Goal: Transaction & Acquisition: Purchase product/service

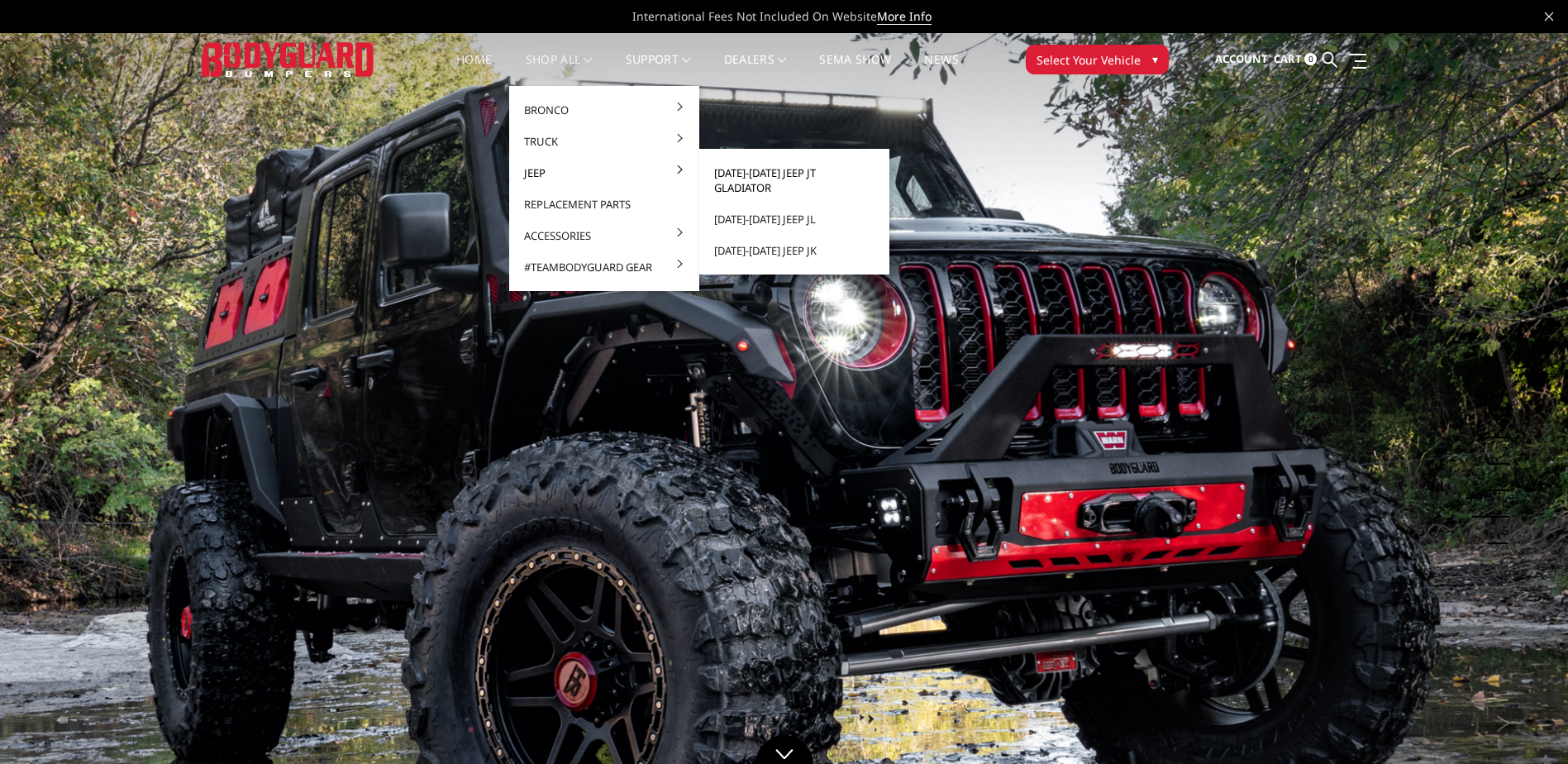
click at [773, 170] on link "[DATE]-[DATE] Jeep JT Gladiator" at bounding box center [794, 180] width 177 height 46
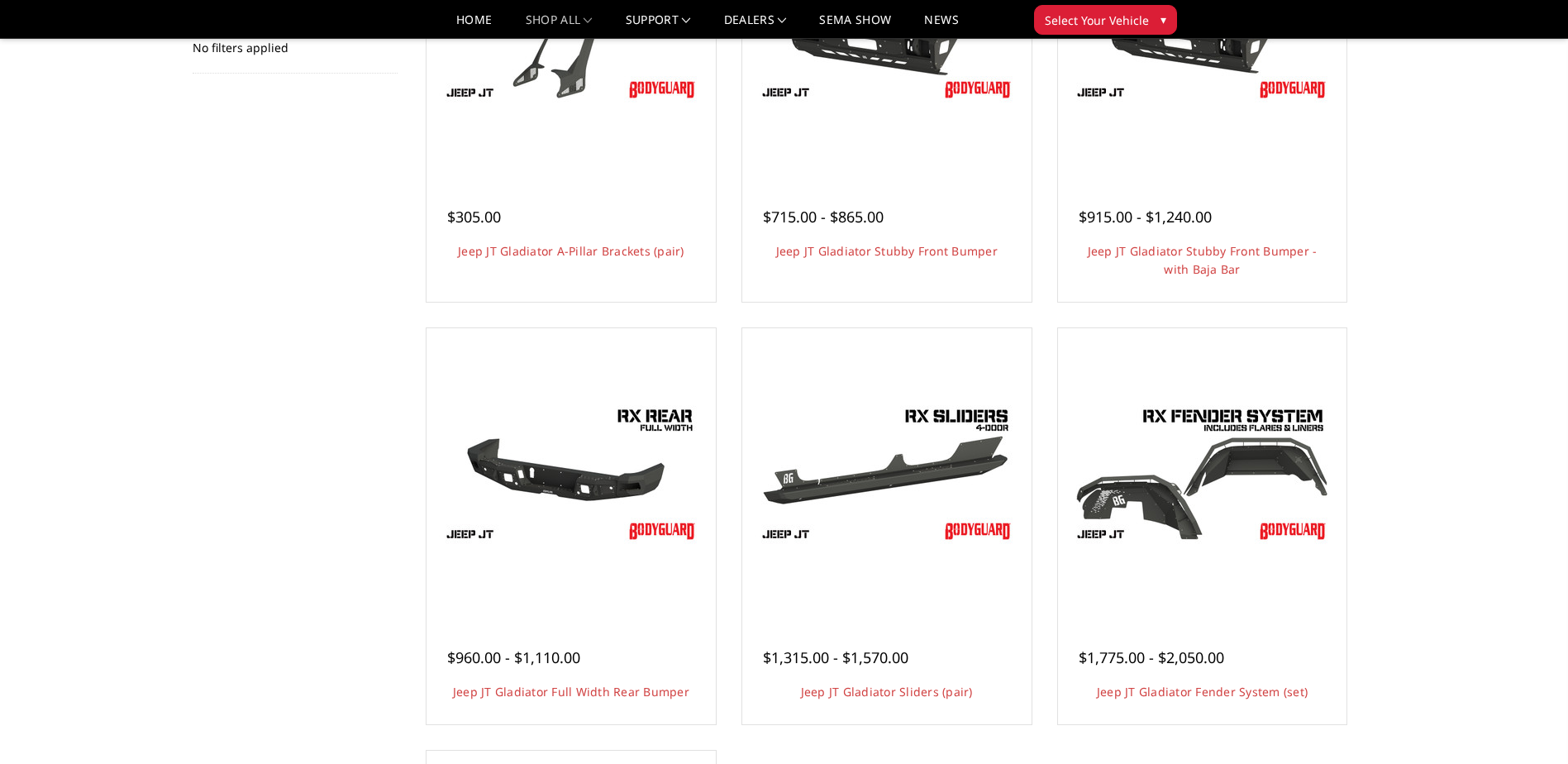
scroll to position [413, 0]
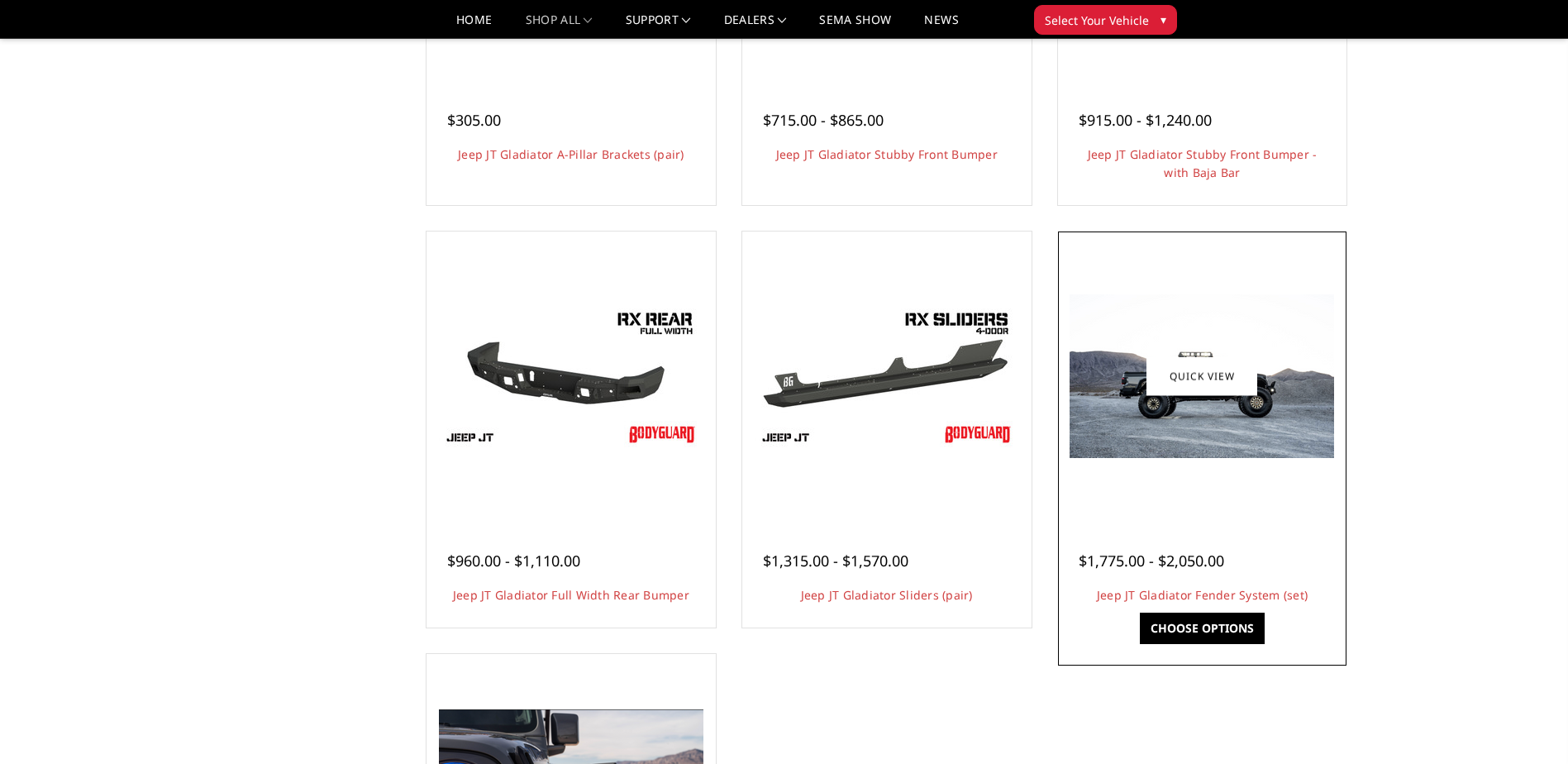
click at [1149, 408] on img at bounding box center [1202, 376] width 265 height 164
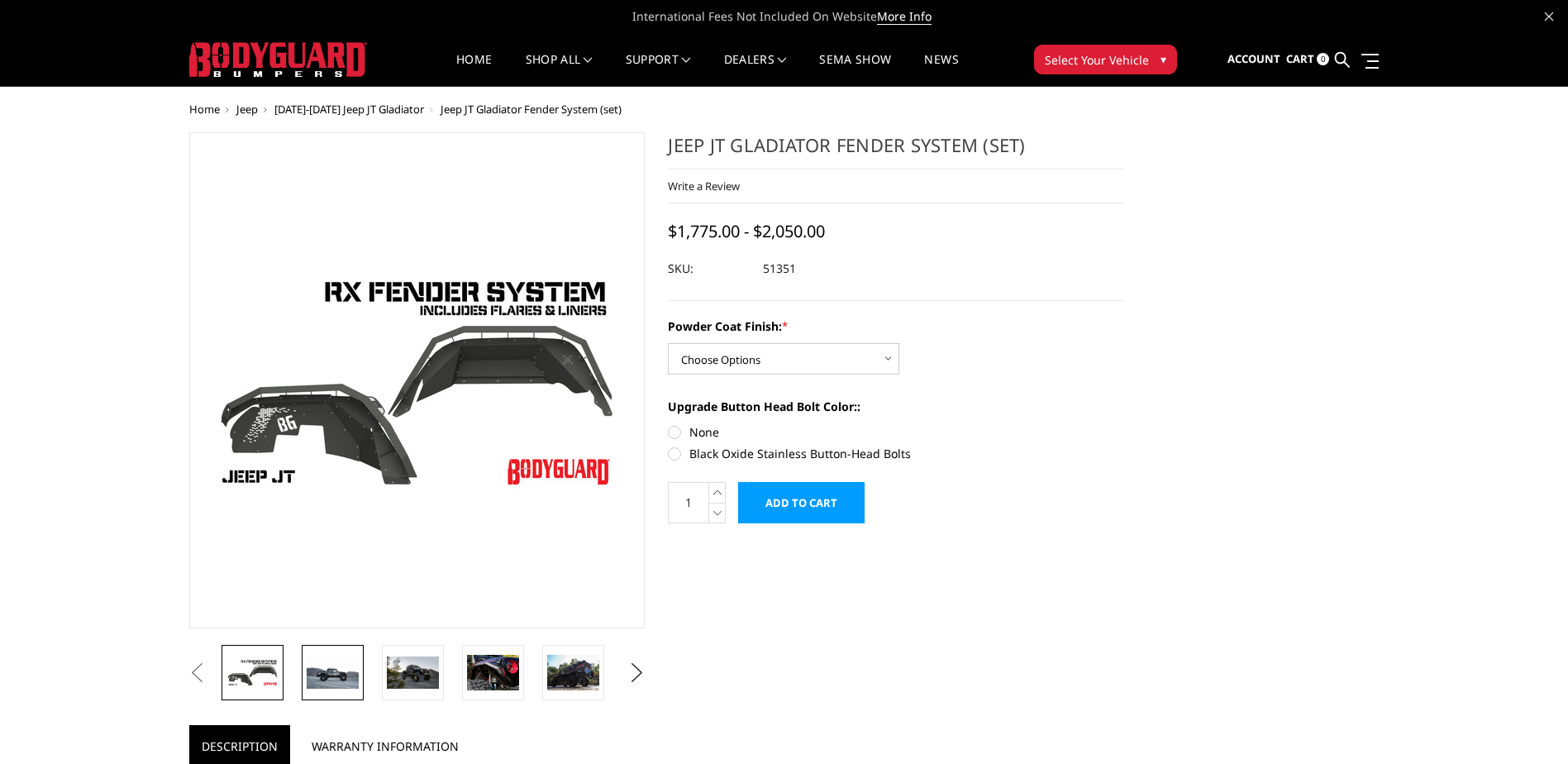
click at [335, 676] on img at bounding box center [333, 672] width 52 height 33
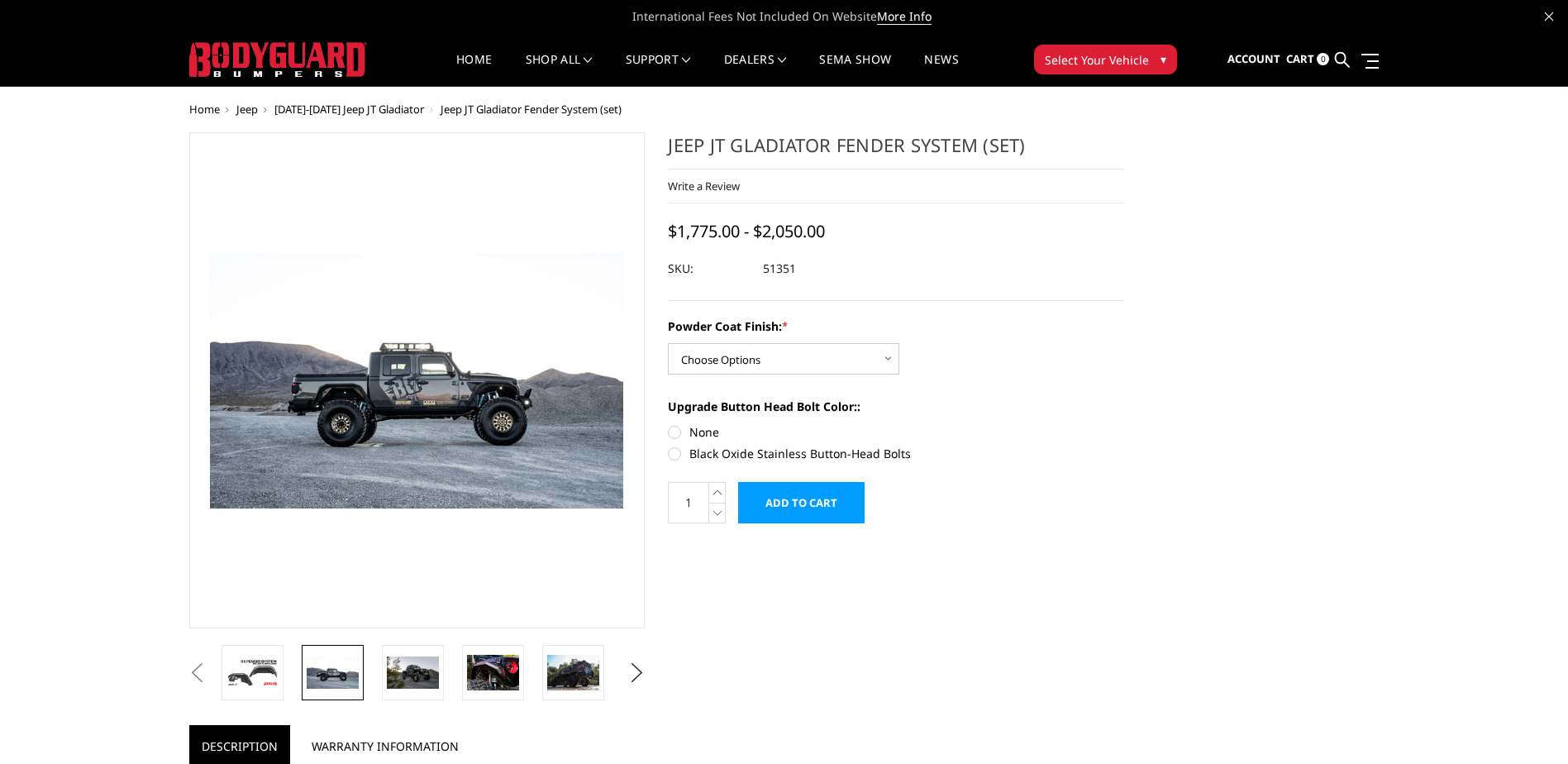
click at [500, 405] on img at bounding box center [308, 373] width 1058 height 653
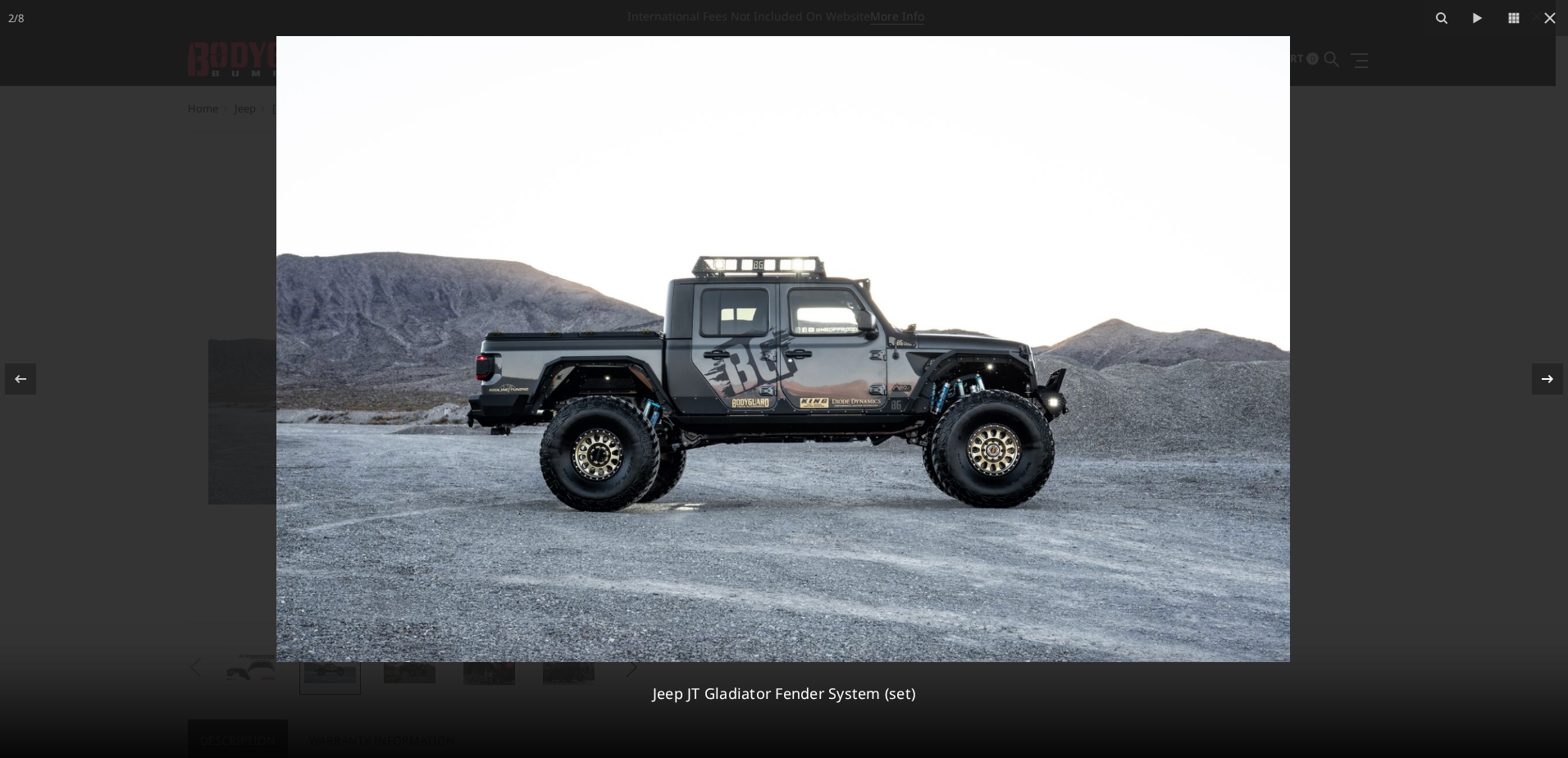
click at [1549, 374] on div "2 / 8 Jeep JT Gladiator Fender System (set)" at bounding box center [784, 379] width 1568 height 758
click at [1539, 383] on icon at bounding box center [1547, 379] width 20 height 20
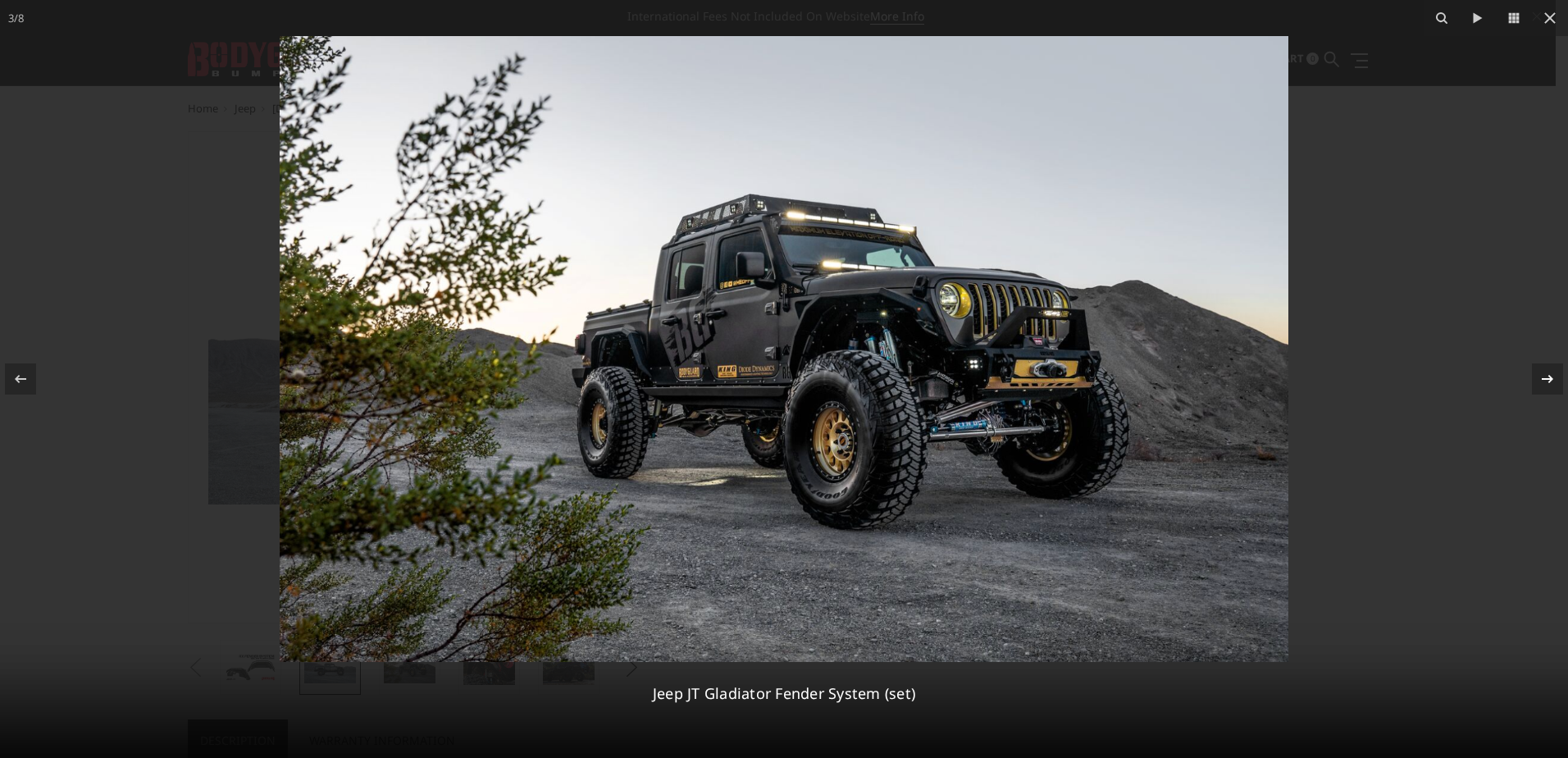
click at [1539, 383] on icon at bounding box center [1547, 379] width 20 height 20
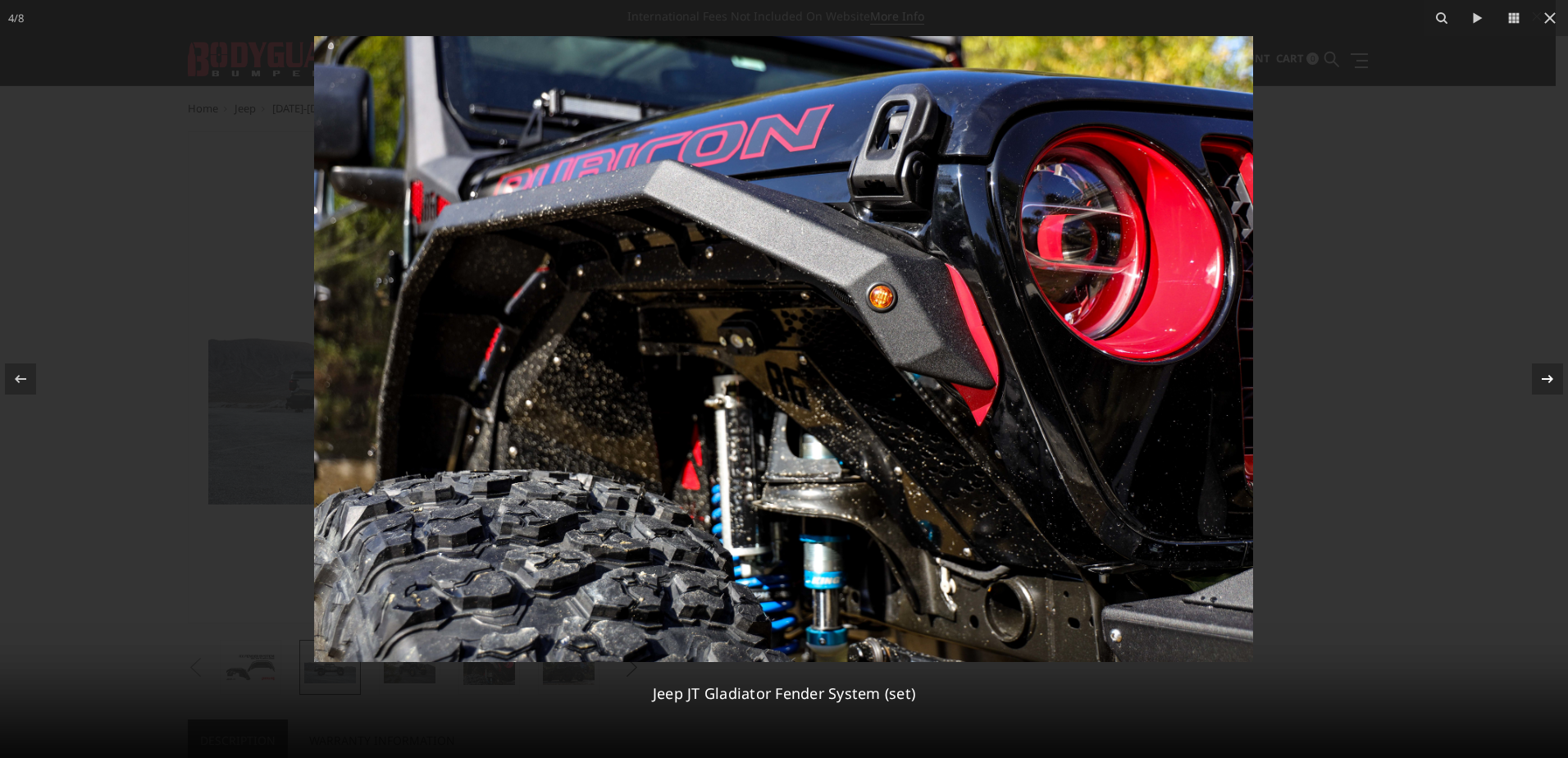
click at [1539, 383] on div "4 / 8 Jeep JT Gladiator Fender System (set)" at bounding box center [784, 379] width 1568 height 758
click at [1551, 382] on icon at bounding box center [1547, 379] width 20 height 20
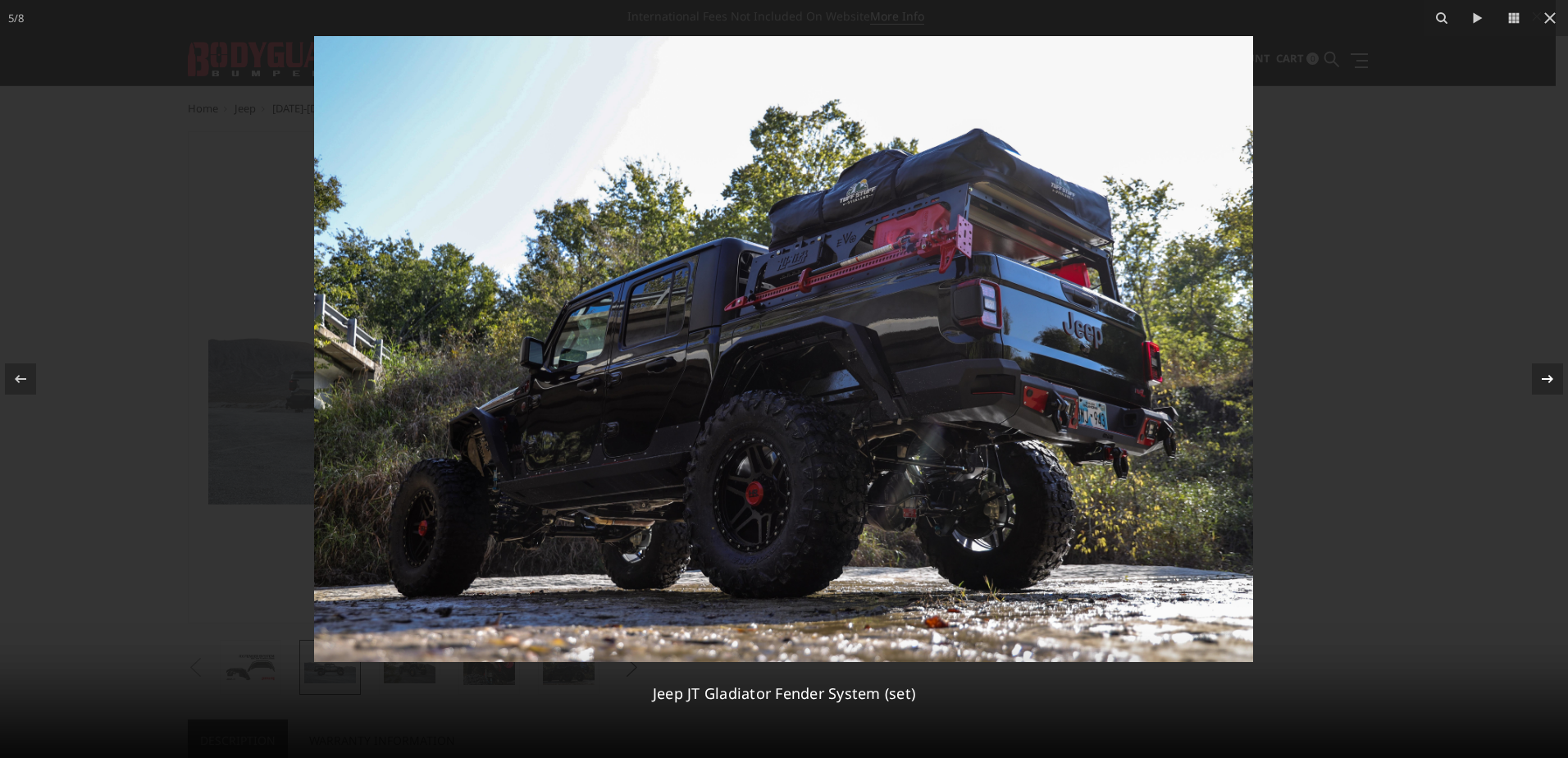
click at [1551, 382] on div "5 / 8 Jeep JT Gladiator Fender System (set)" at bounding box center [784, 379] width 1568 height 758
click at [1544, 376] on icon at bounding box center [1547, 379] width 20 height 20
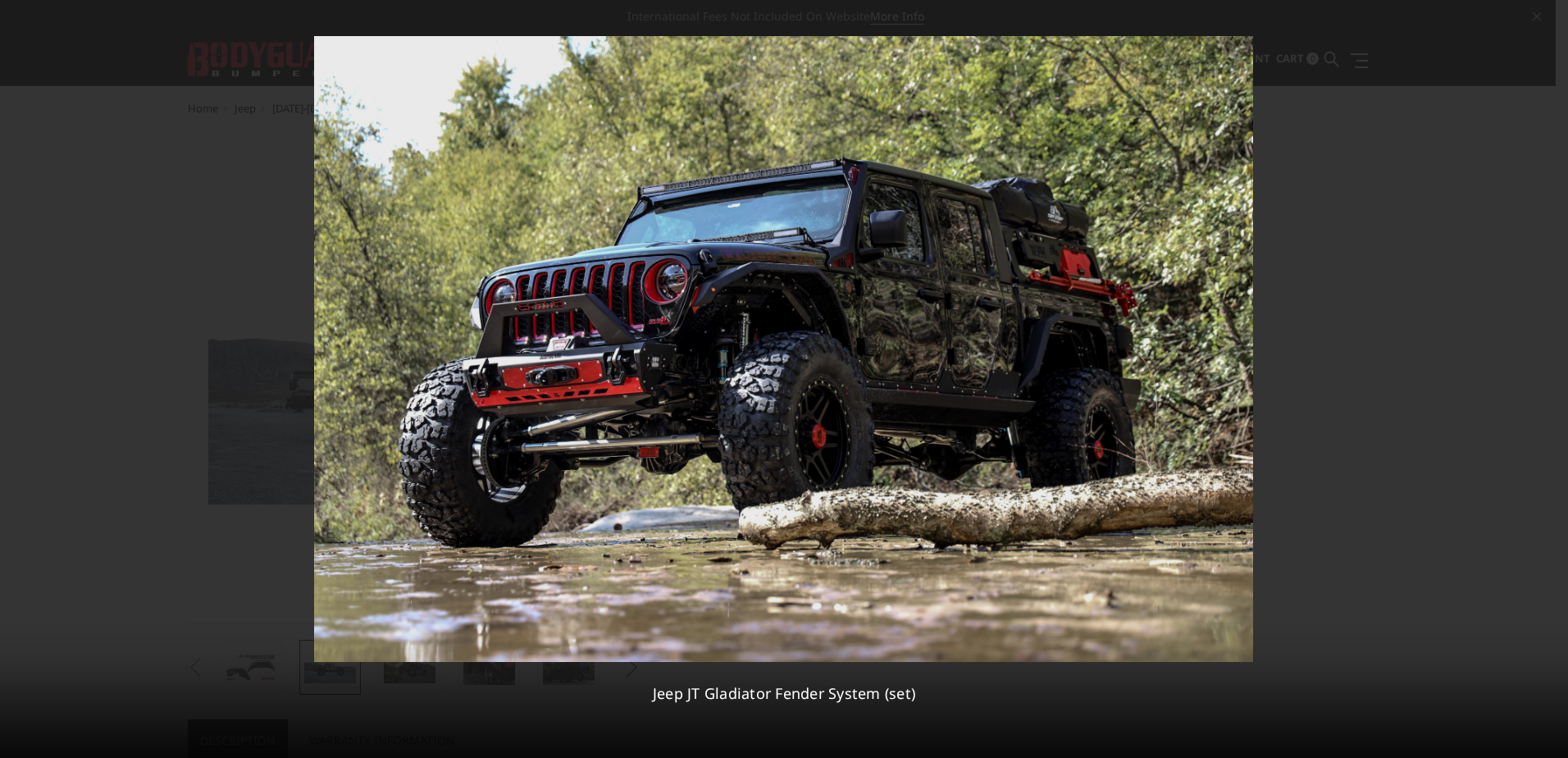
click at [1544, 376] on div "6 / 8 Jeep JT Gladiator Fender System (set)" at bounding box center [784, 379] width 1568 height 758
click at [1544, 377] on icon at bounding box center [1547, 379] width 20 height 20
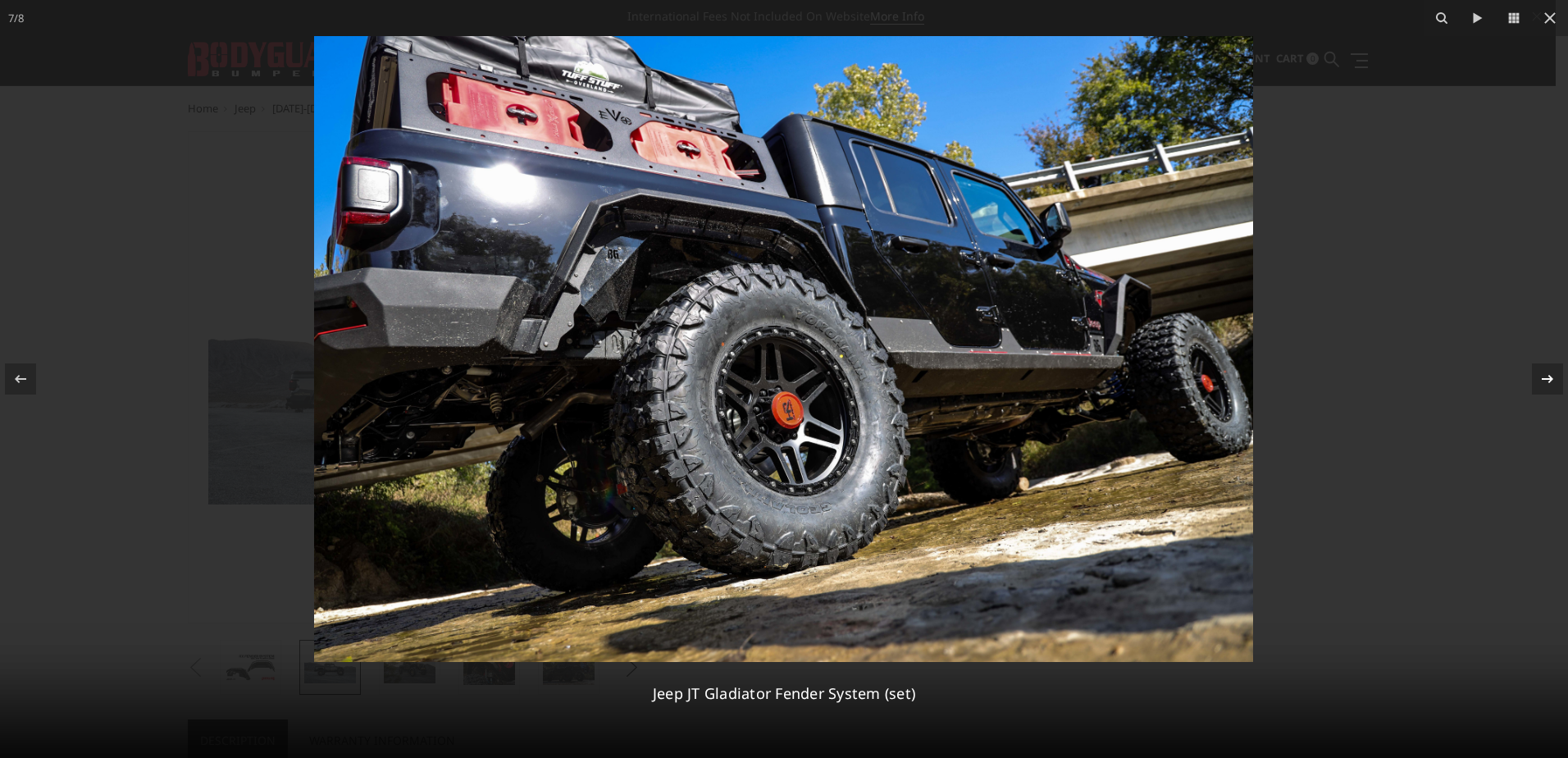
click at [1544, 377] on div "7 / 8 Jeep JT Gladiator Fender System (set)" at bounding box center [784, 379] width 1568 height 758
click at [1544, 377] on icon at bounding box center [1547, 379] width 20 height 20
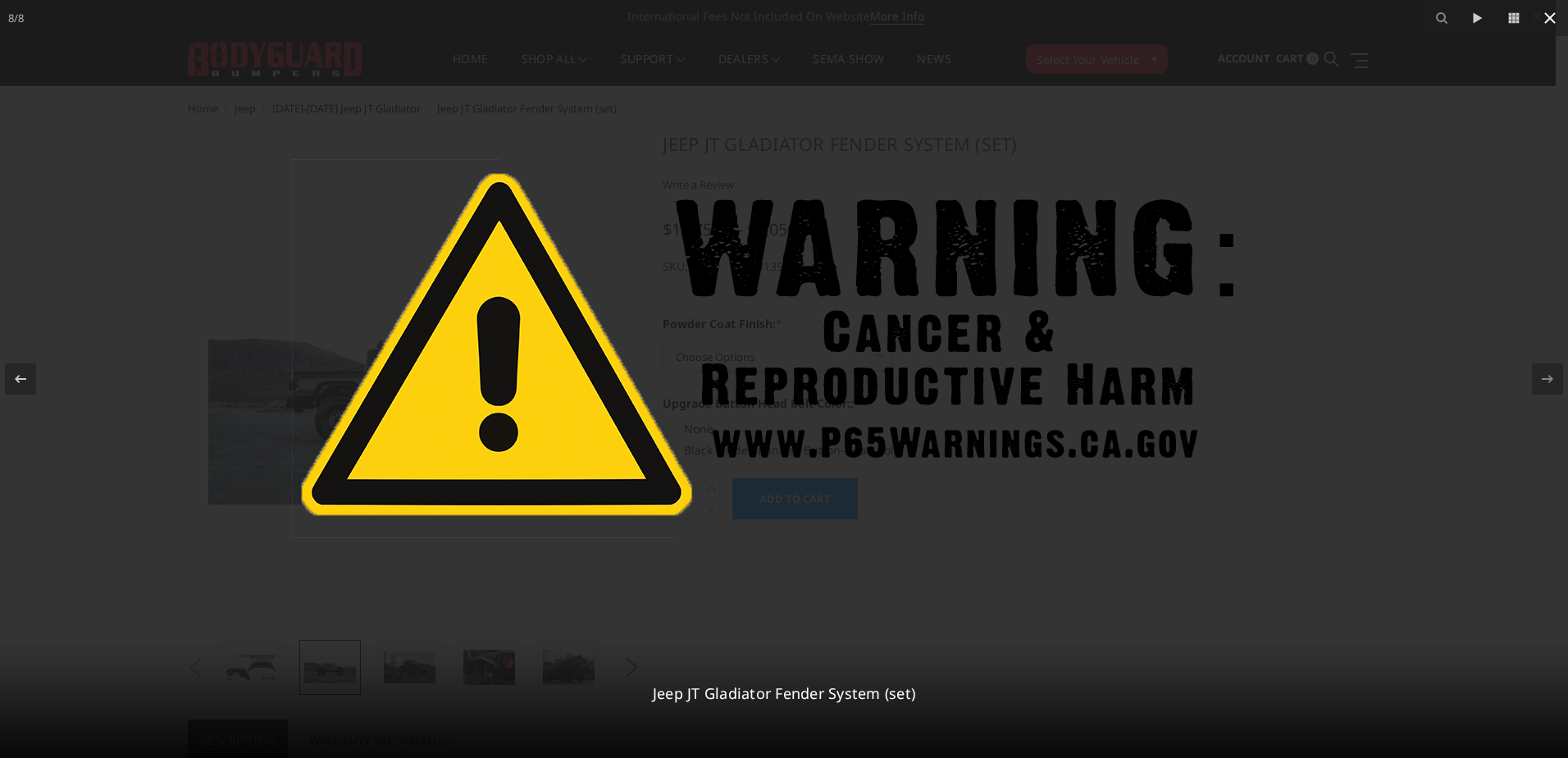
click at [1552, 15] on icon at bounding box center [1550, 18] width 20 height 20
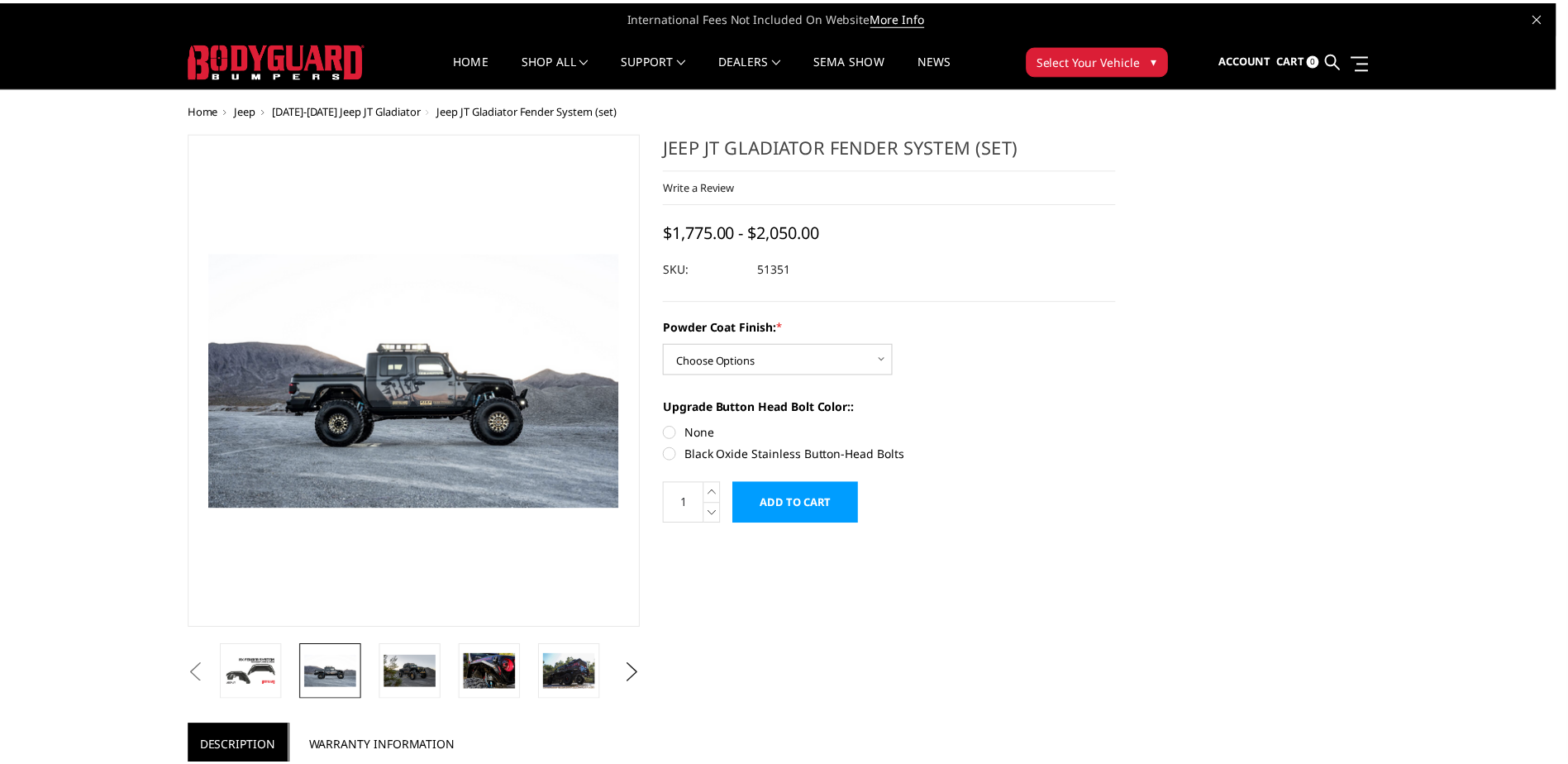
scroll to position [0, 243]
